Goal: Information Seeking & Learning: Understand process/instructions

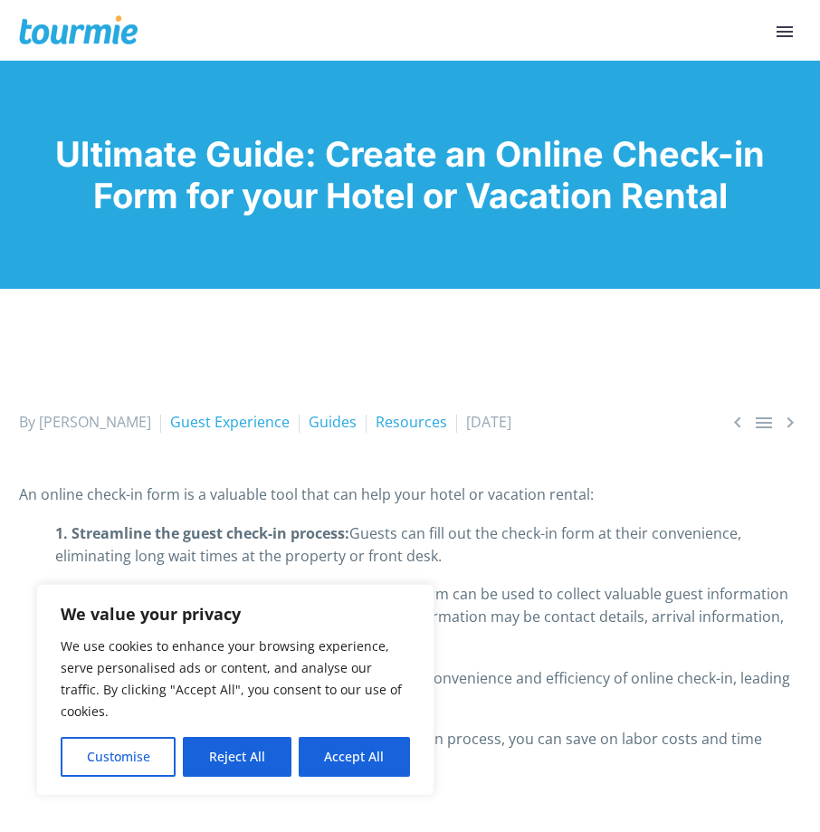
drag, startPoint x: 220, startPoint y: 528, endPoint x: 266, endPoint y: 538, distance: 47.0
drag, startPoint x: 266, startPoint y: 538, endPoint x: 581, endPoint y: 480, distance: 320.2
click at [589, 429] on div "By Nikoleta Guest Experience Guides Resources 8 November 2023" at bounding box center [410, 422] width 782 height 23
drag, startPoint x: 500, startPoint y: 534, endPoint x: 538, endPoint y: 539, distance: 37.5
click at [538, 539] on p "1. Streamline the guest check-in process: Guests can fill out the check-in form…" at bounding box center [410, 544] width 782 height 45
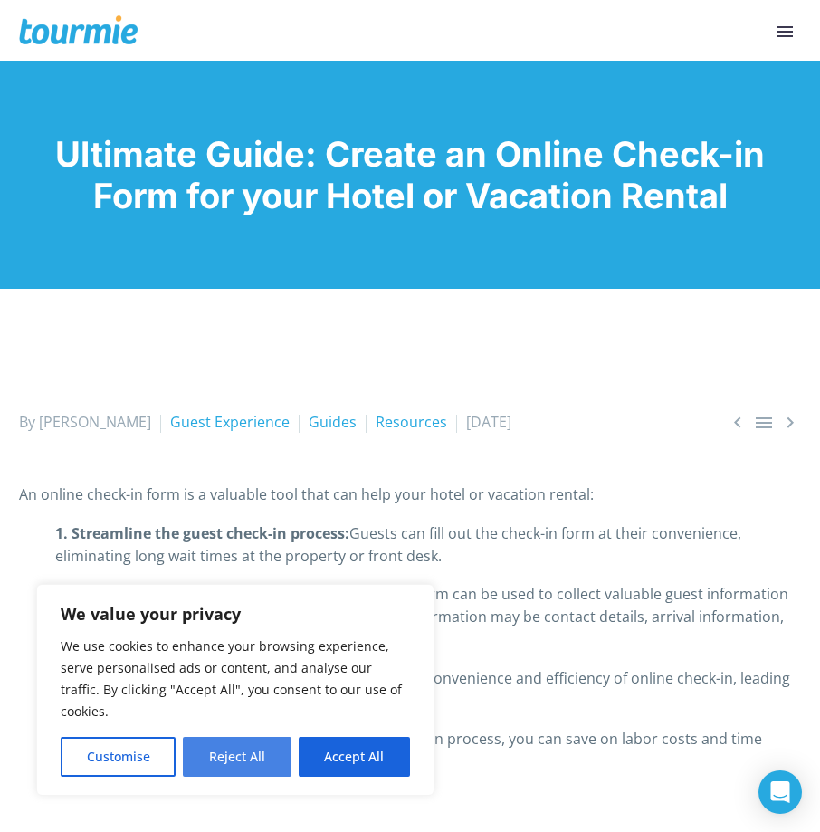
click at [266, 761] on button "Reject All" at bounding box center [237, 757] width 108 height 40
